Goal: Task Accomplishment & Management: Use online tool/utility

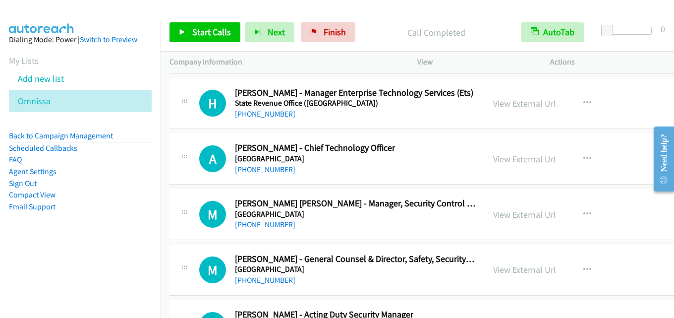
click at [508, 154] on link "View External Url" at bounding box center [524, 158] width 63 height 11
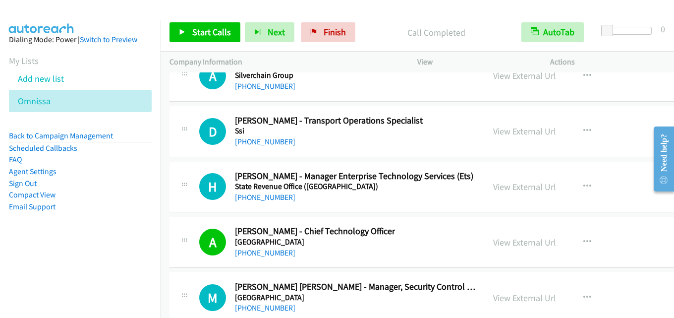
scroll to position [22052, 0]
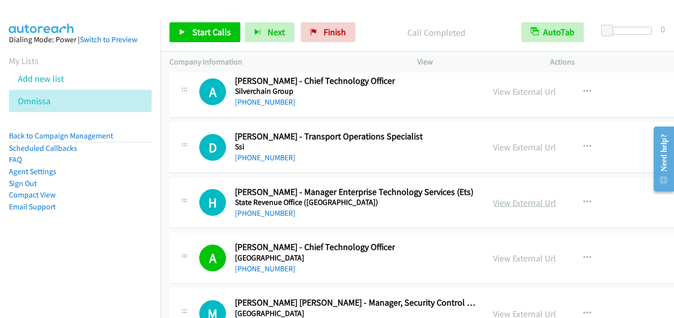
click at [504, 206] on link "View External Url" at bounding box center [524, 202] width 63 height 11
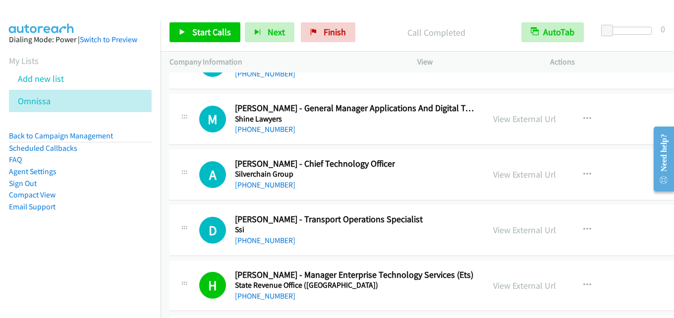
scroll to position [21953, 0]
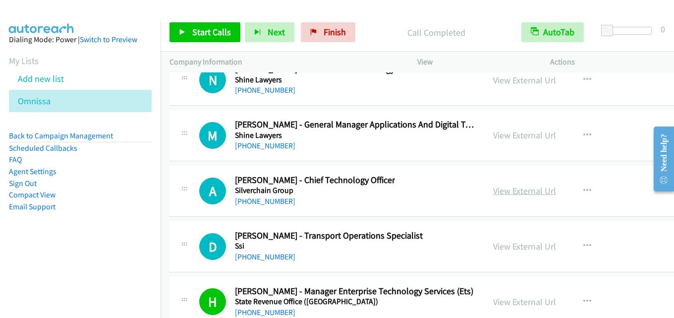
click at [509, 191] on link "View External Url" at bounding box center [524, 190] width 63 height 11
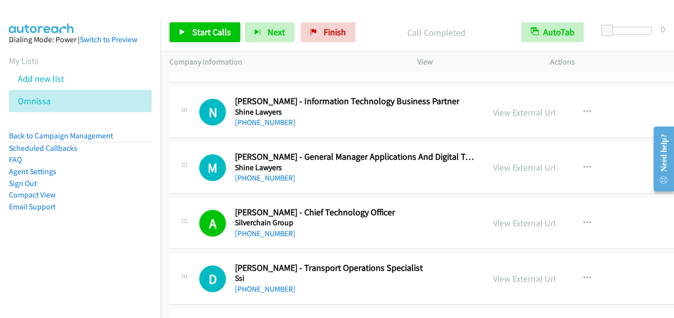
scroll to position [21904, 0]
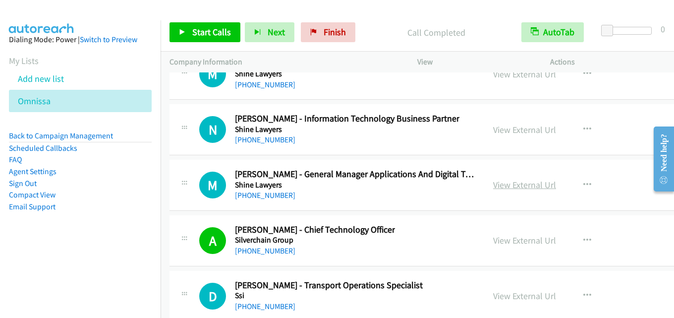
click at [501, 184] on link "View External Url" at bounding box center [524, 184] width 63 height 11
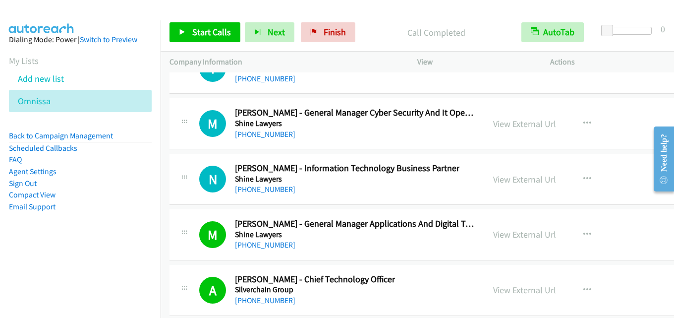
scroll to position [21804, 0]
